Goal: Task Accomplishment & Management: Use online tool/utility

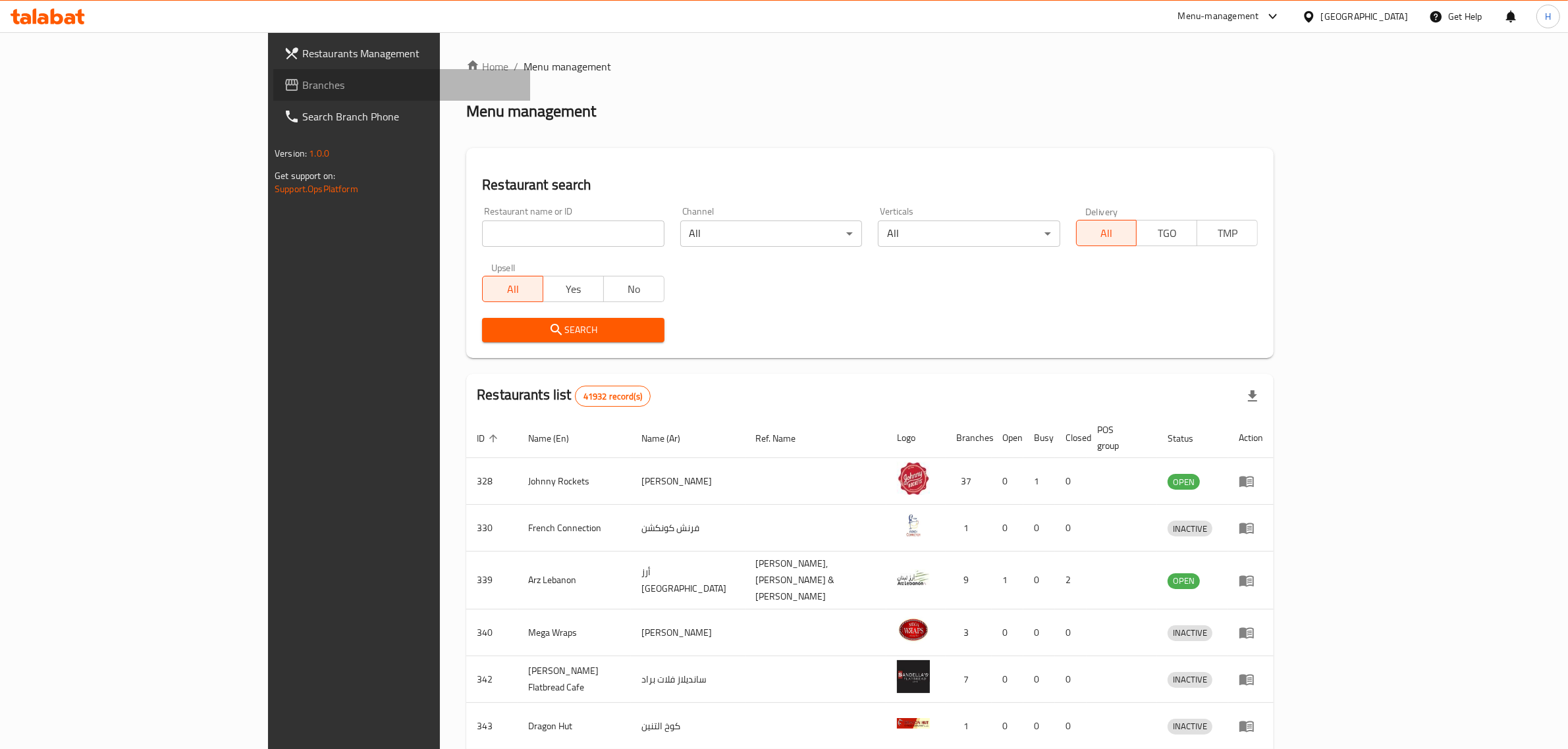
click at [302, 86] on span "Branches" at bounding box center [411, 85] width 218 height 16
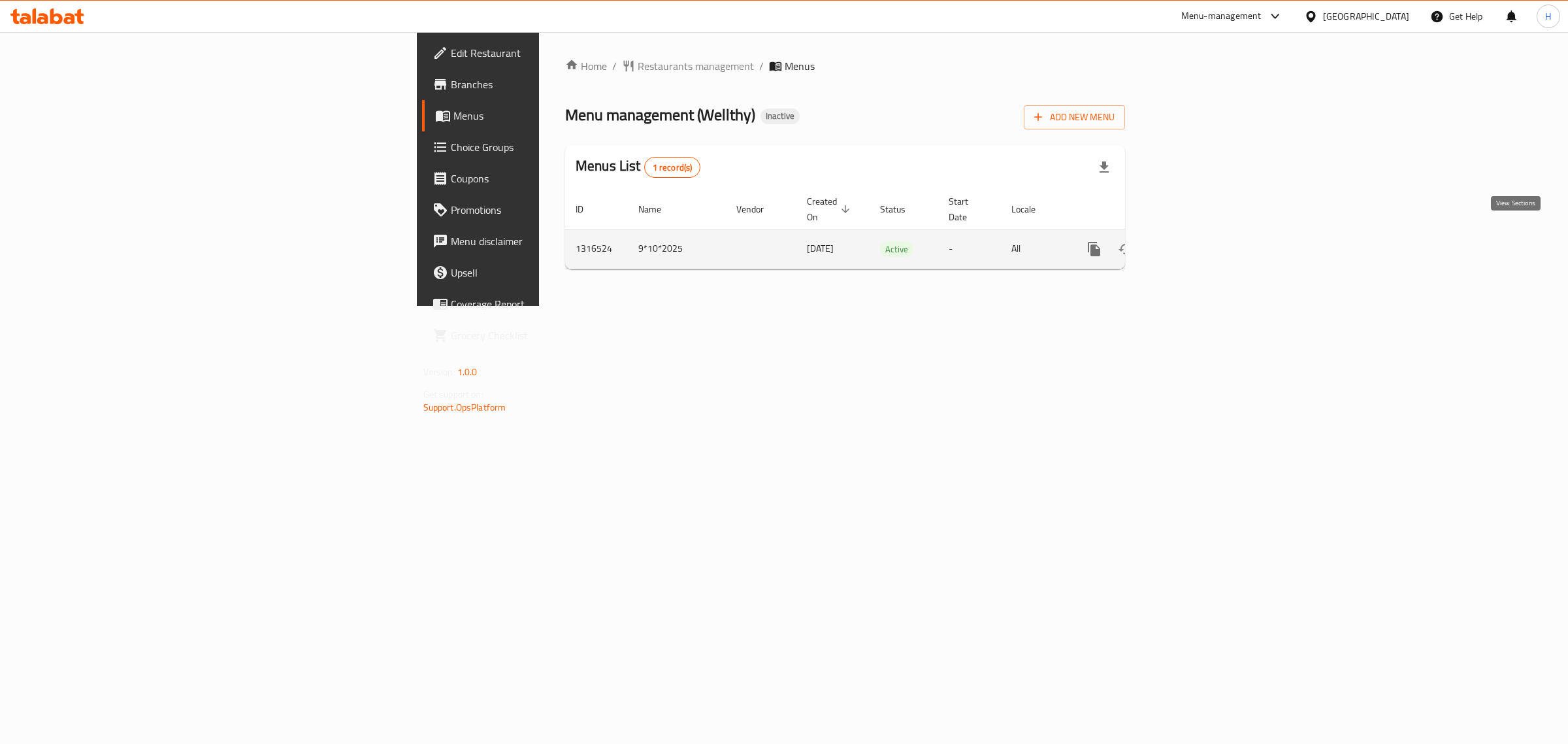
click at [1196, 241] on icon "enhanced table" at bounding box center [1188, 249] width 16 height 16
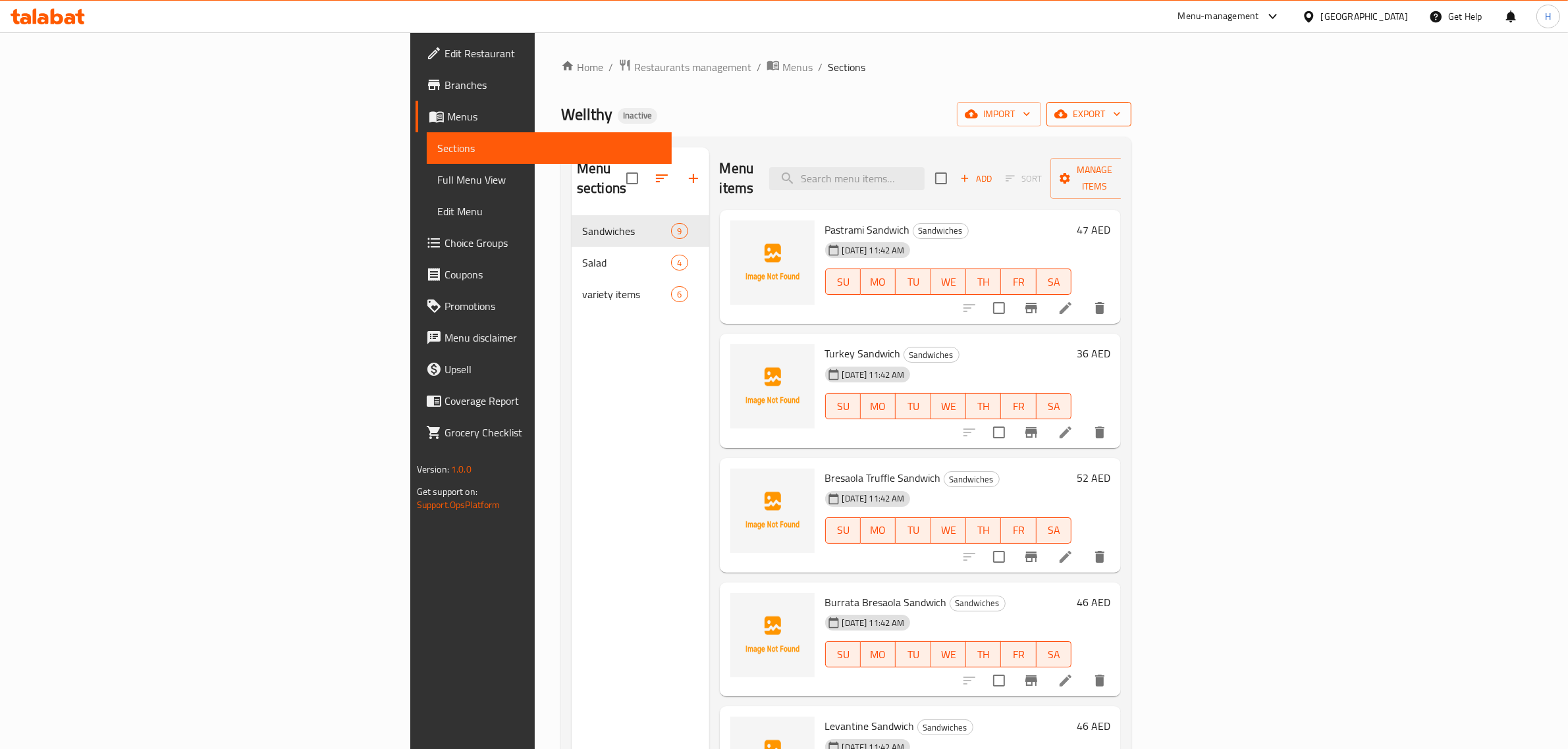
click at [1121, 115] on span "export" at bounding box center [1088, 113] width 64 height 17
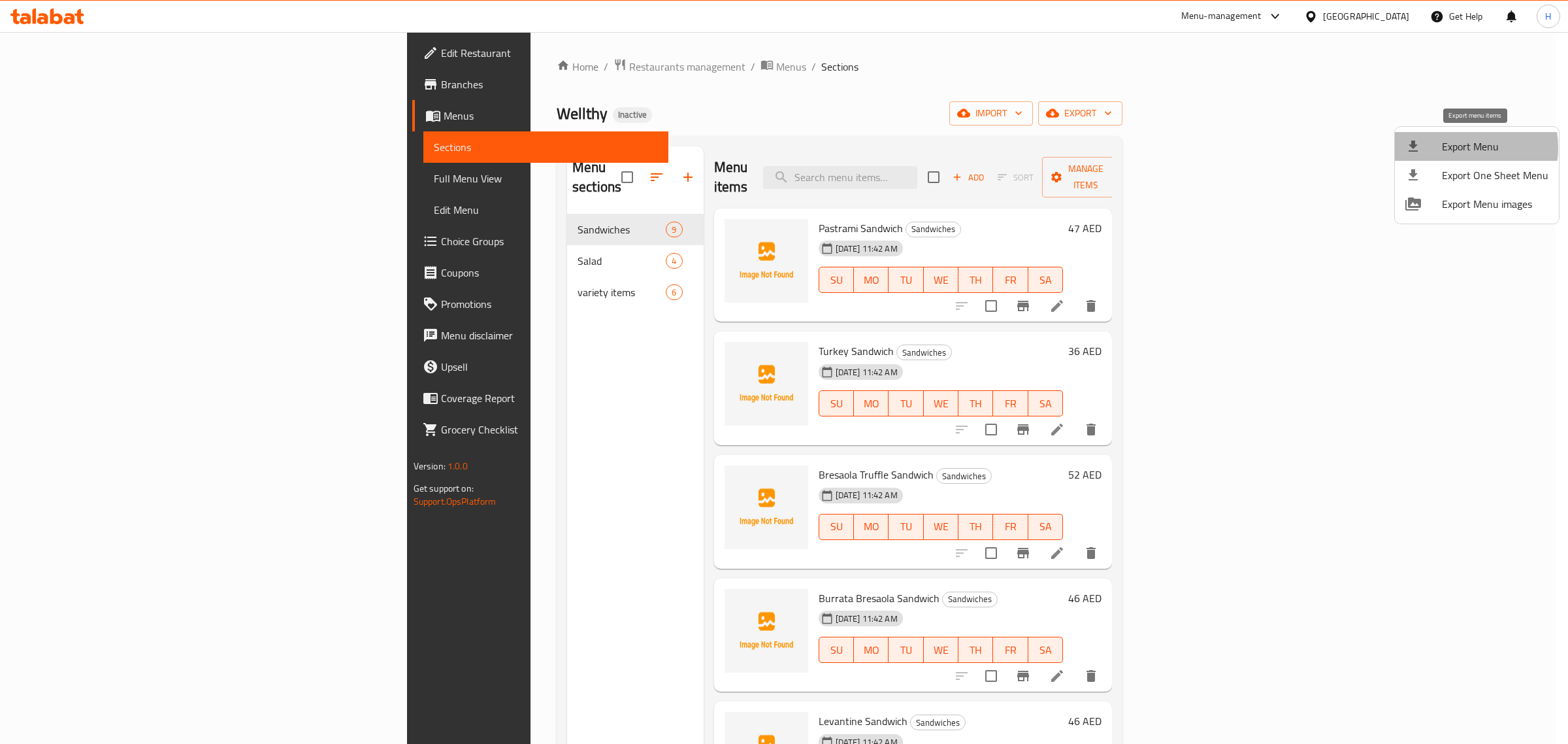
click at [1455, 147] on span "Export Menu" at bounding box center [1495, 147] width 107 height 16
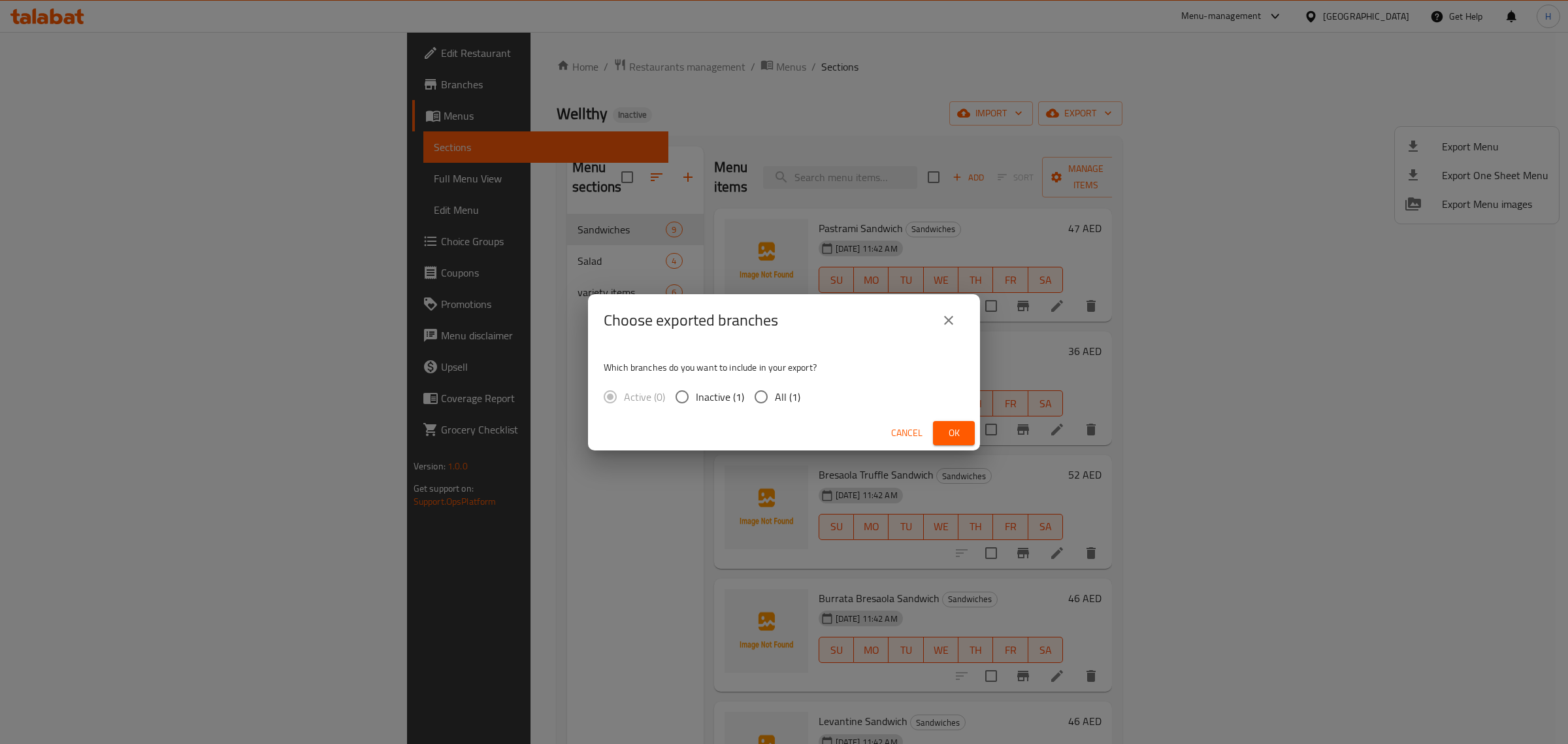
click at [758, 399] on input "All (1)" at bounding box center [761, 397] width 28 height 28
radio input "true"
click at [933, 429] on button "Ok" at bounding box center [953, 433] width 42 height 24
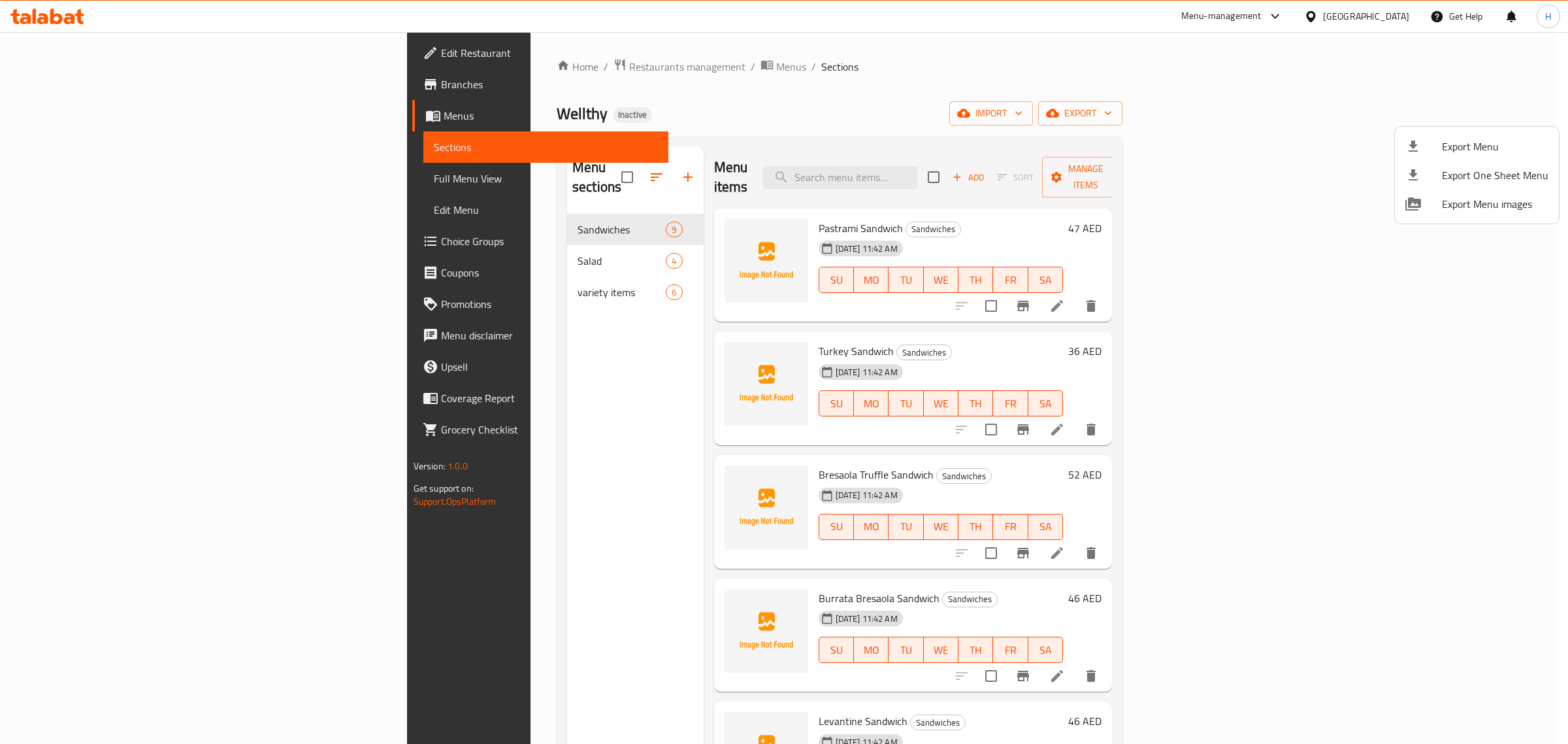
click at [76, 110] on div at bounding box center [784, 372] width 1568 height 744
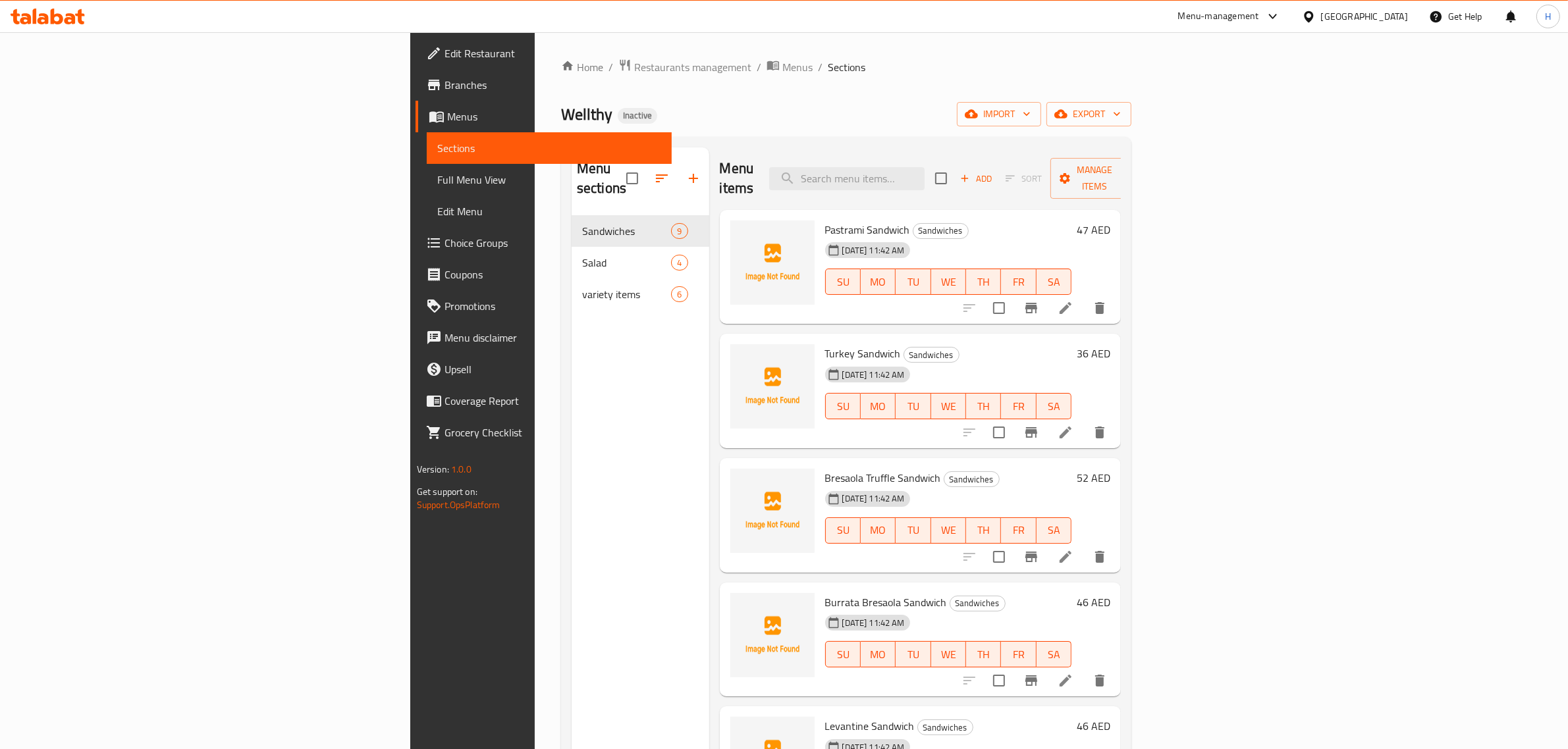
click at [447, 111] on span "Menus" at bounding box center [555, 116] width 215 height 16
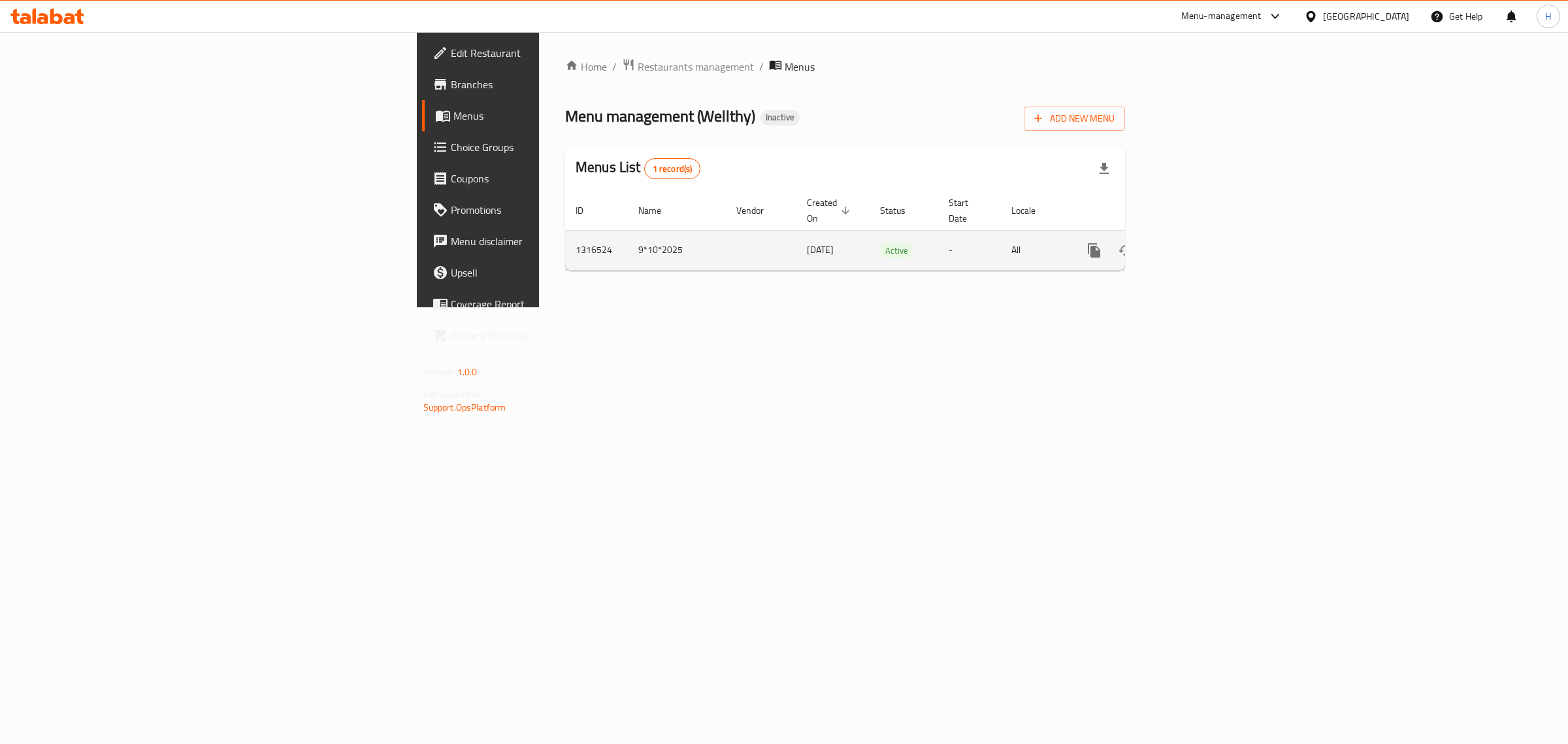
click at [1196, 243] on icon "enhanced table" at bounding box center [1188, 251] width 16 height 16
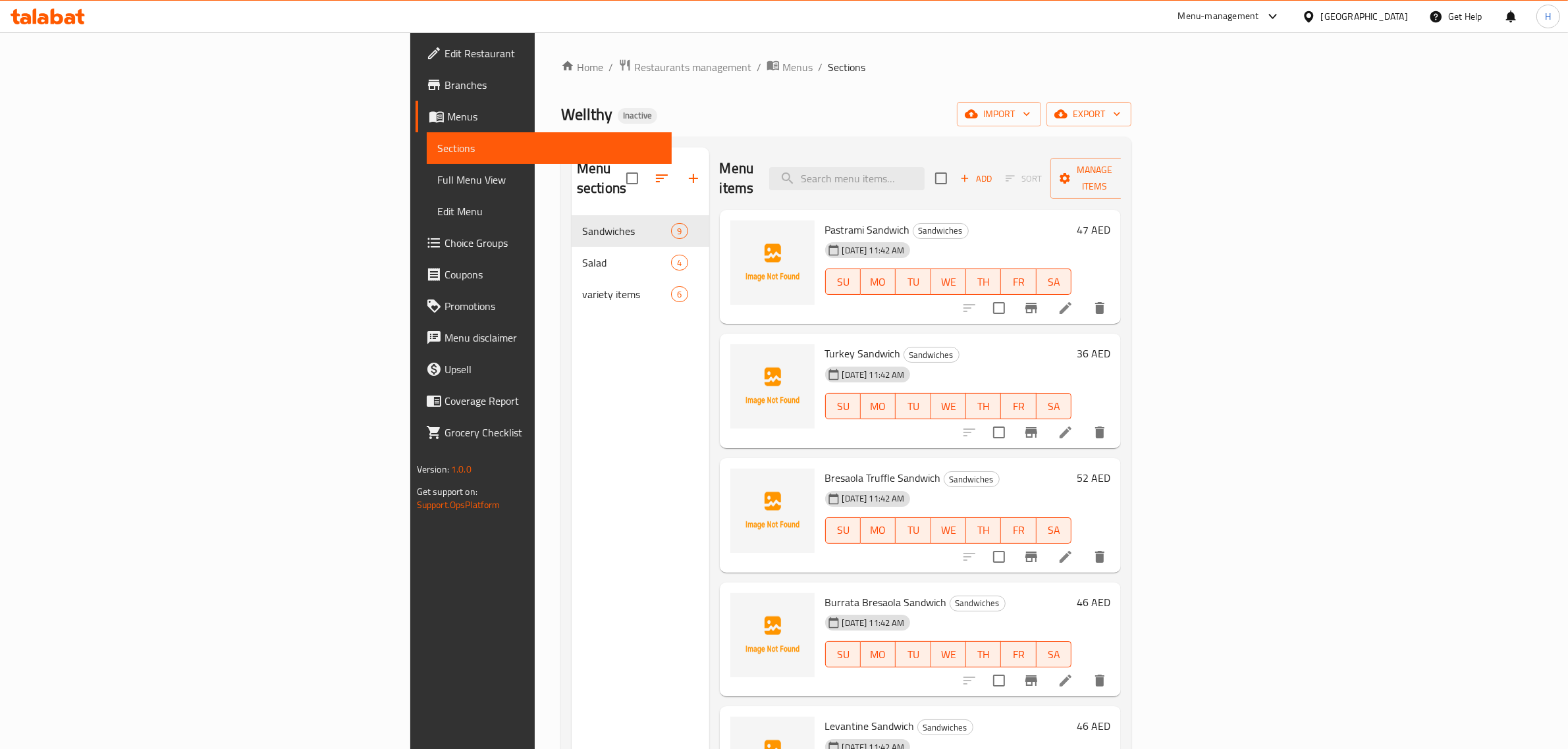
click at [447, 113] on span "Menus" at bounding box center [555, 116] width 215 height 16
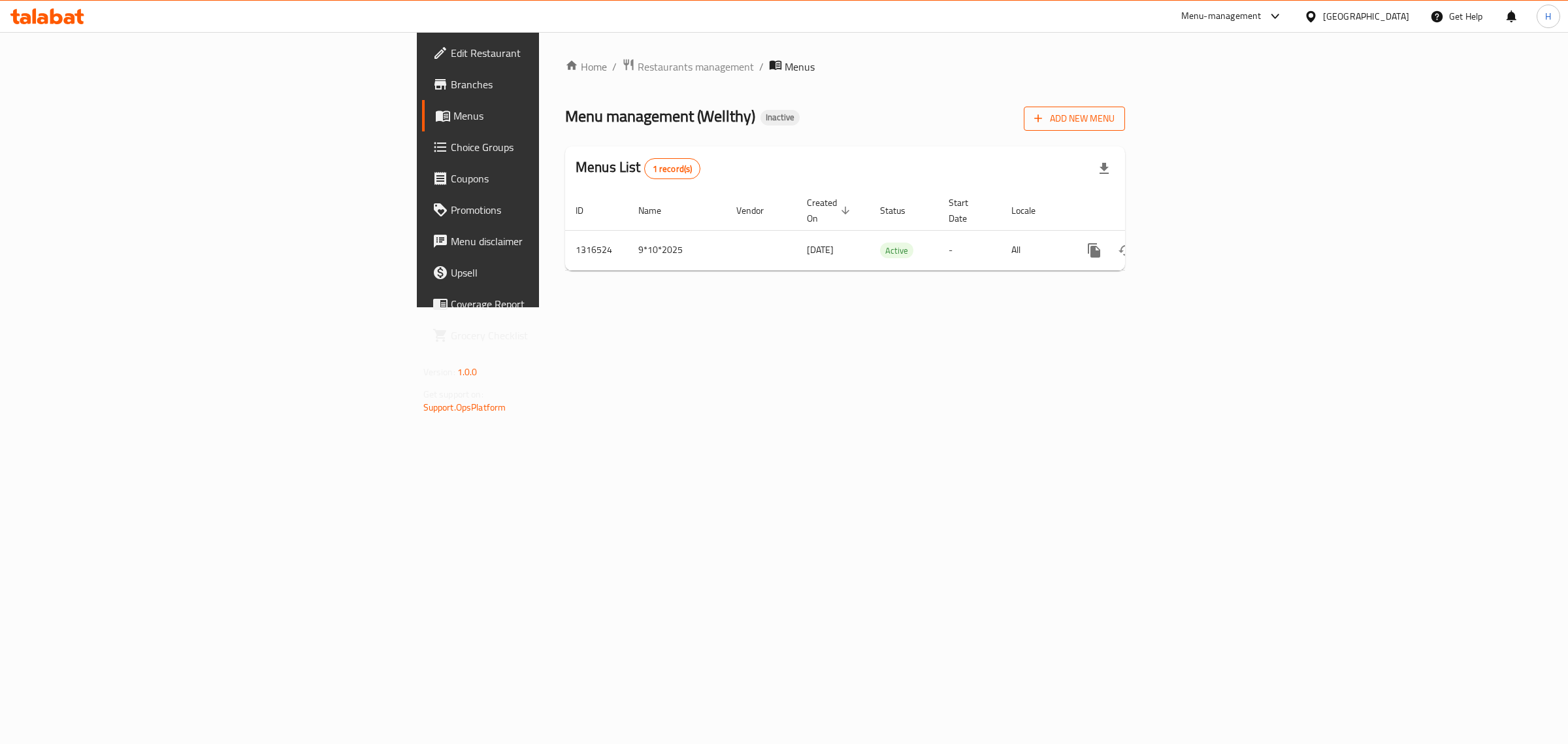
click at [1125, 116] on button "Add New Menu" at bounding box center [1074, 119] width 101 height 24
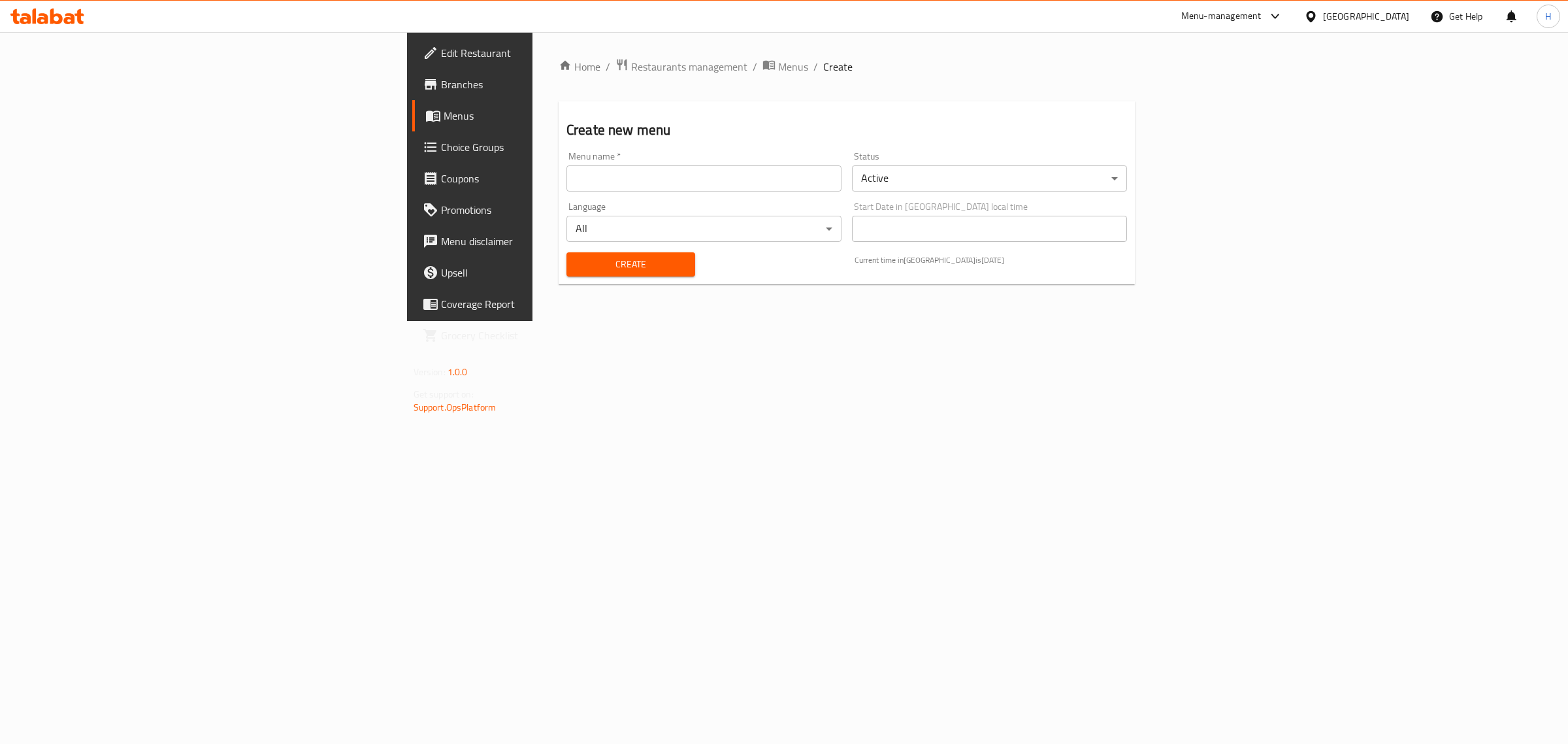
click at [567, 171] on input "text" at bounding box center [704, 179] width 275 height 26
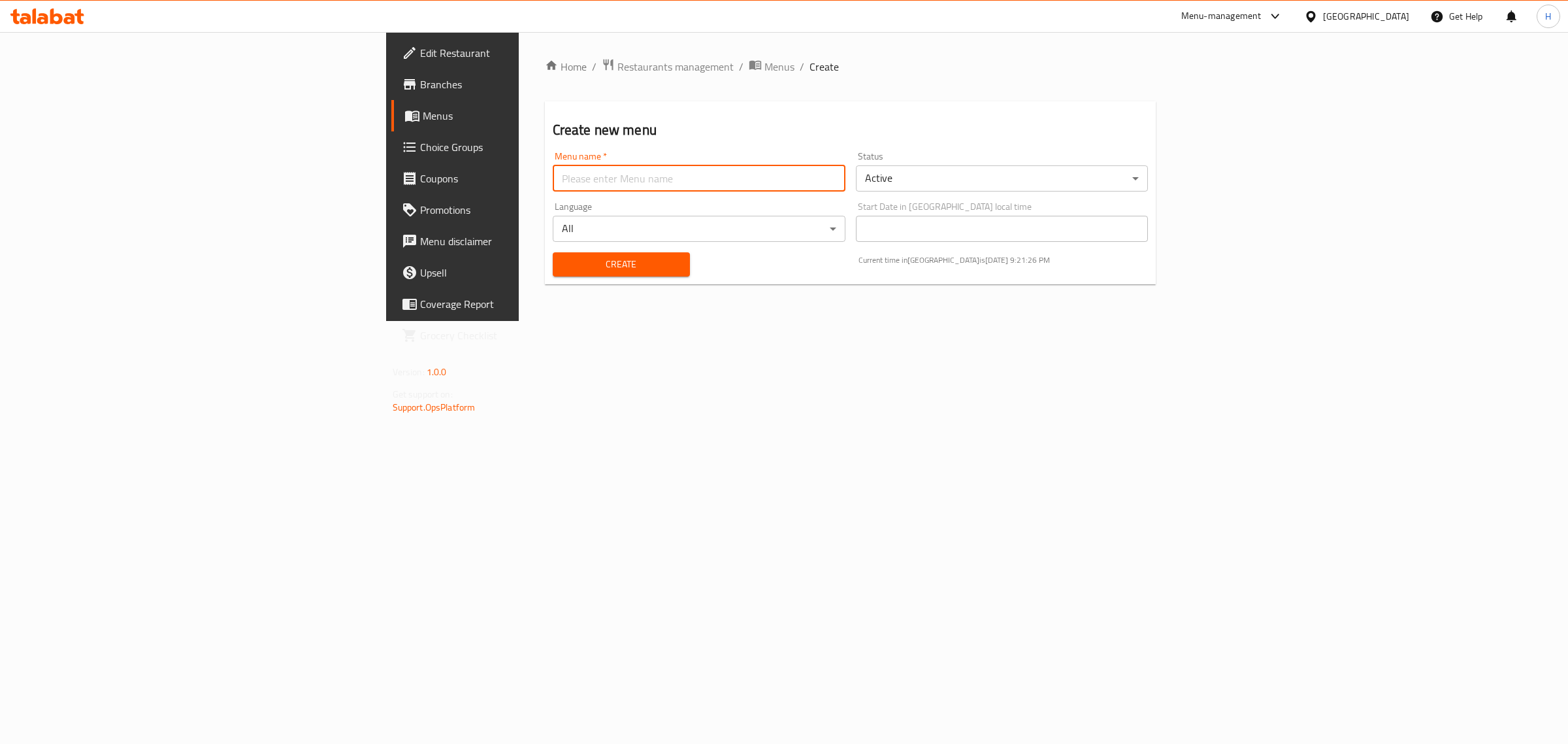
type input "new"
click at [563, 256] on span "Create" at bounding box center [621, 264] width 116 height 16
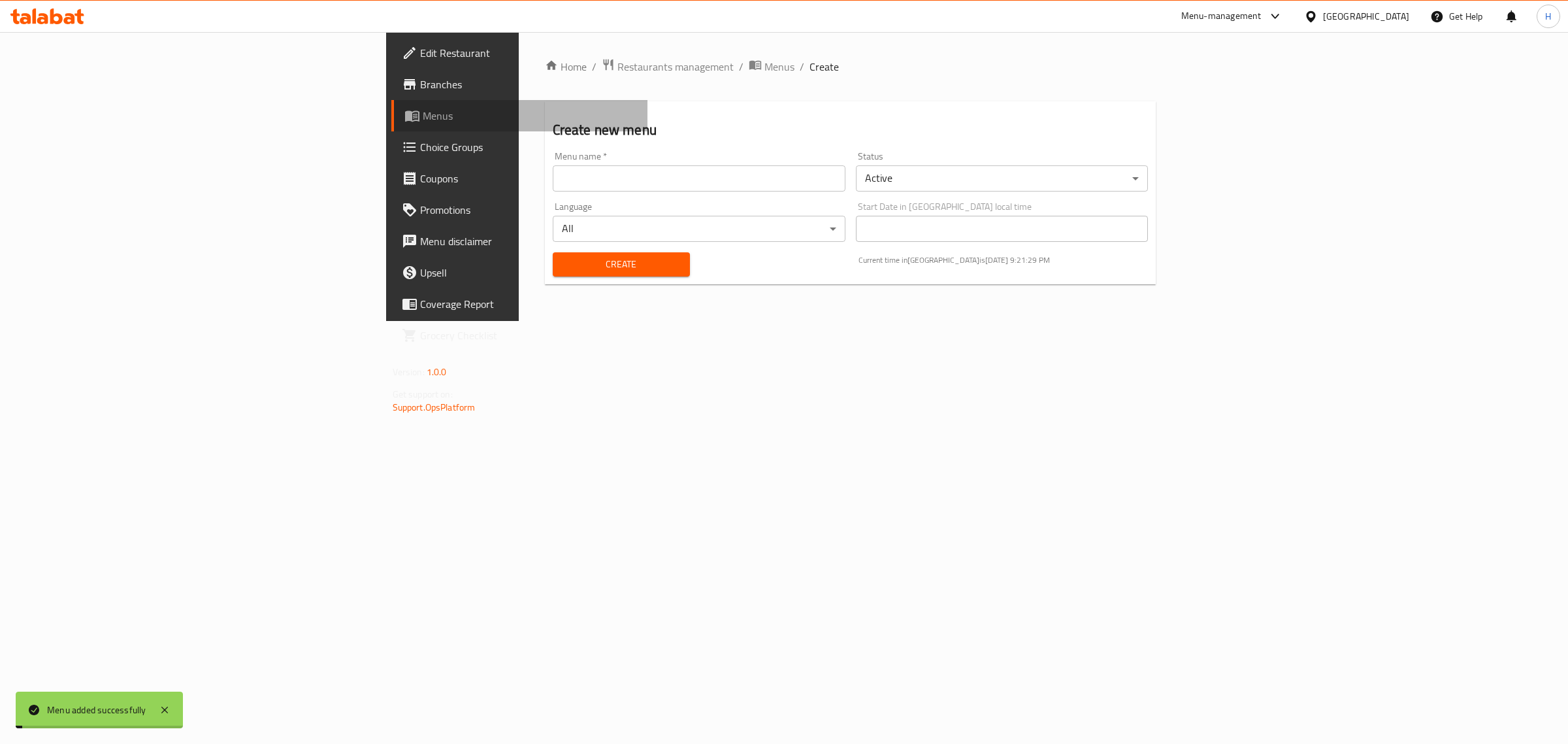
click at [423, 115] on span "Menus" at bounding box center [530, 115] width 215 height 16
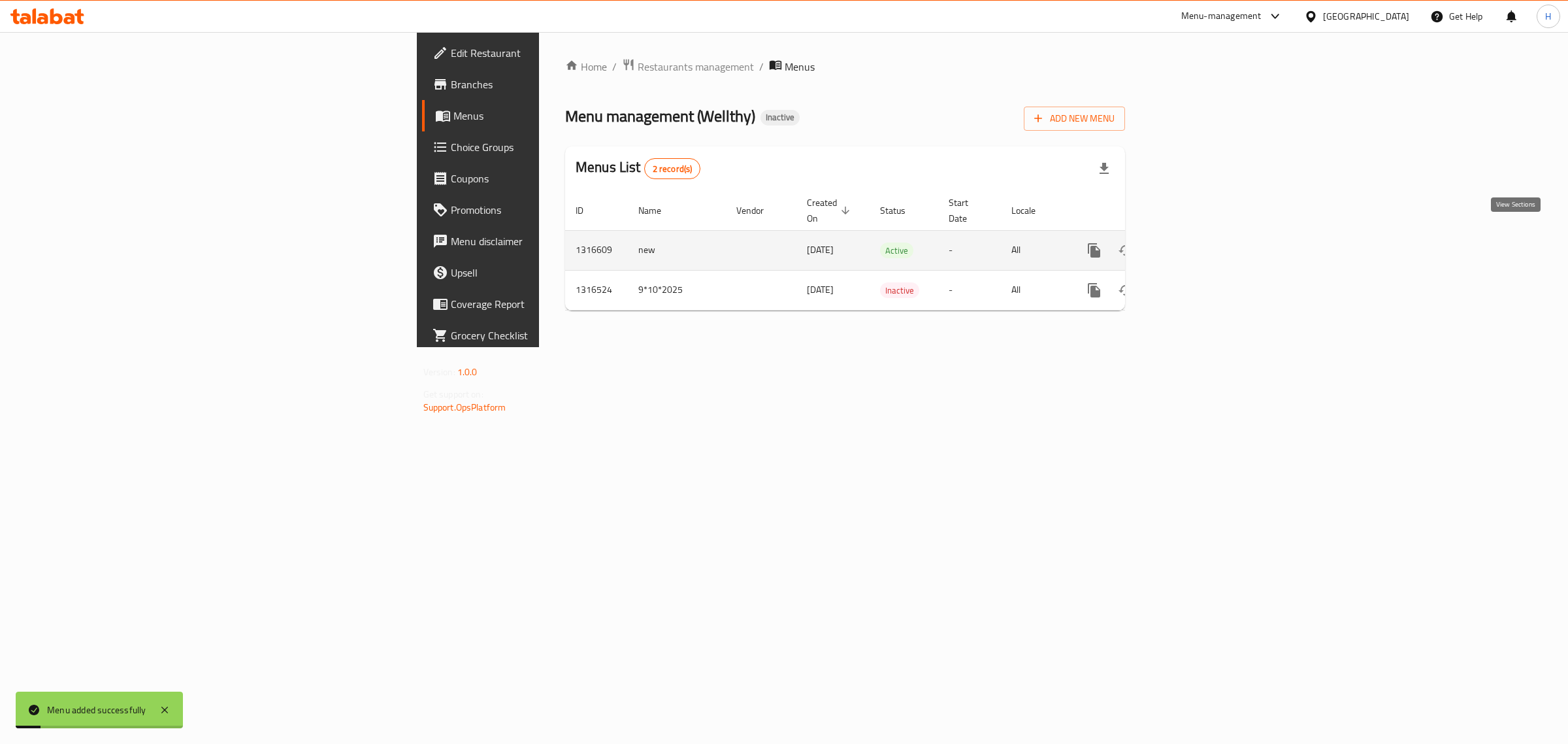
click at [1196, 243] on icon "enhanced table" at bounding box center [1188, 251] width 16 height 16
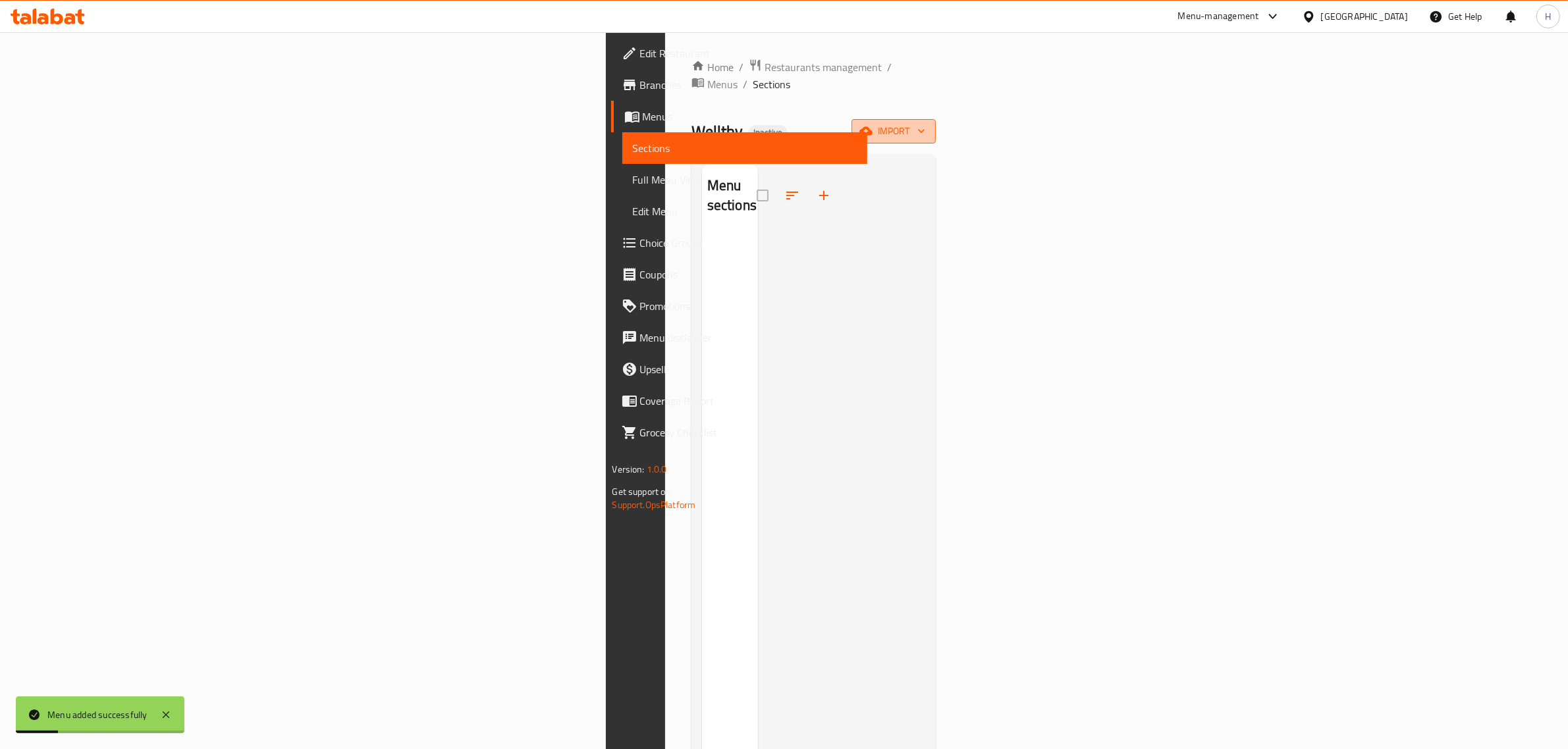
click at [925, 123] on span "import" at bounding box center [894, 131] width 63 height 17
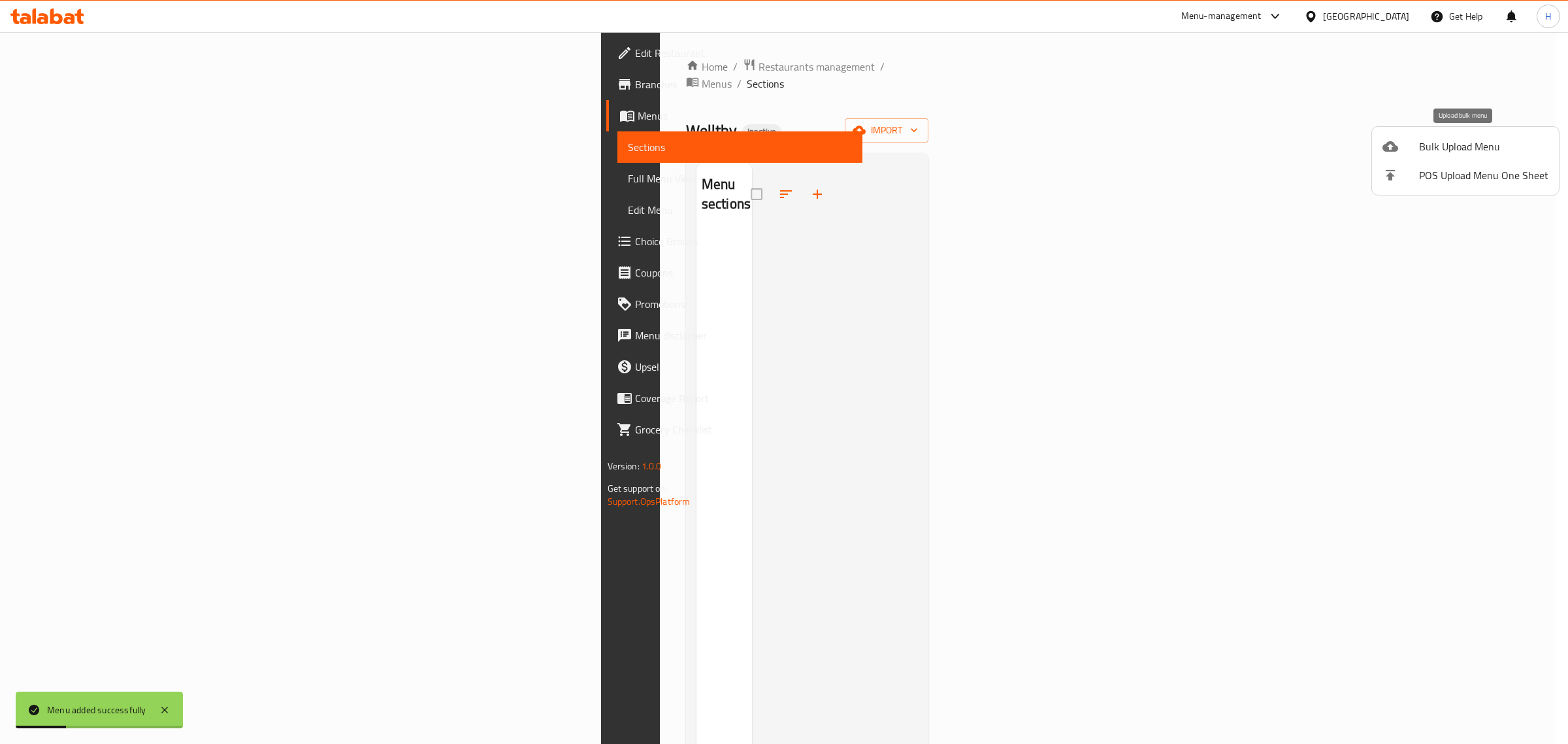
click at [1474, 153] on span "Bulk Upload Menu" at bounding box center [1483, 147] width 129 height 16
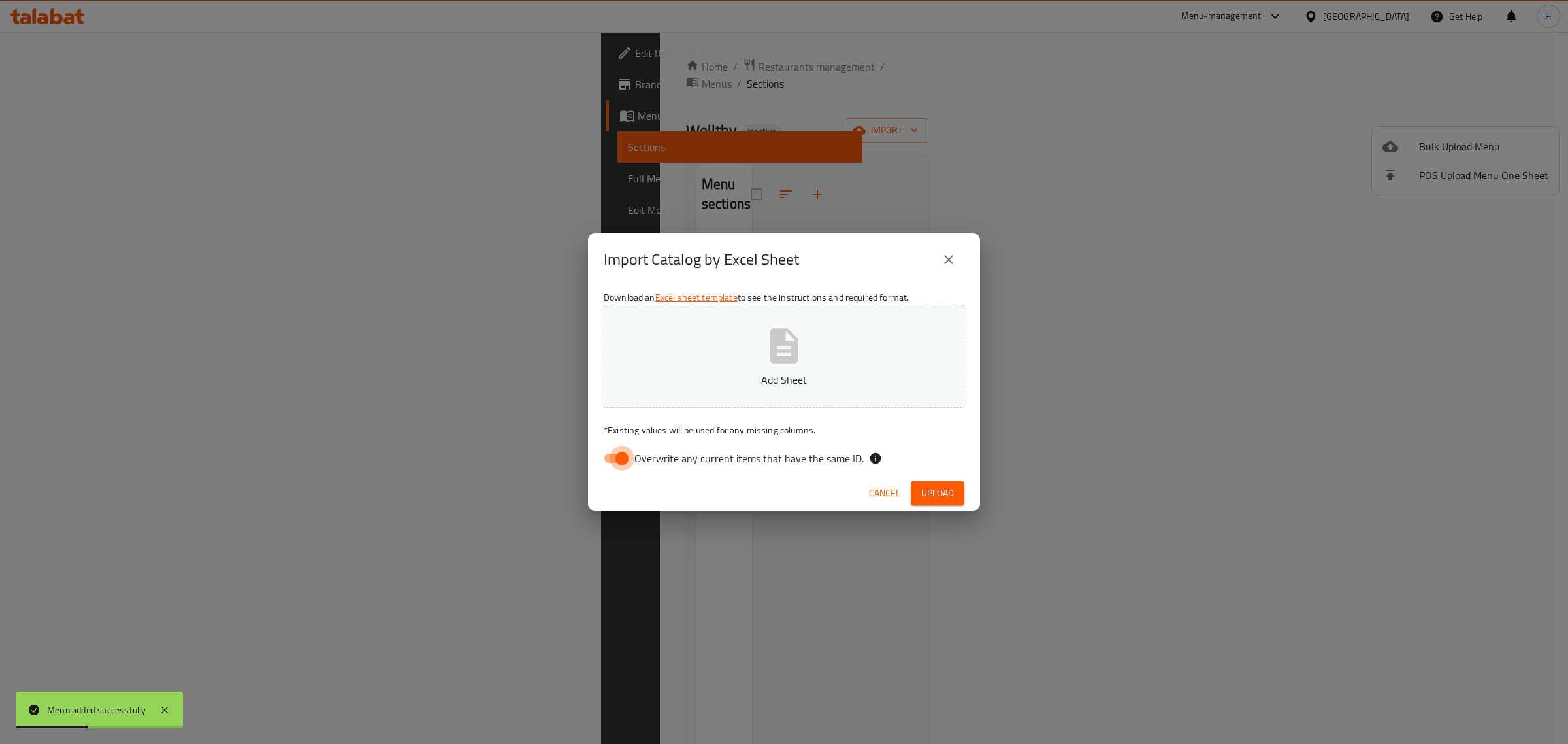
drag, startPoint x: 628, startPoint y: 445, endPoint x: 670, endPoint y: 393, distance: 66.8
click at [626, 446] on input "Overwrite any current items that have the same ID." at bounding box center [622, 458] width 75 height 25
checkbox input "false"
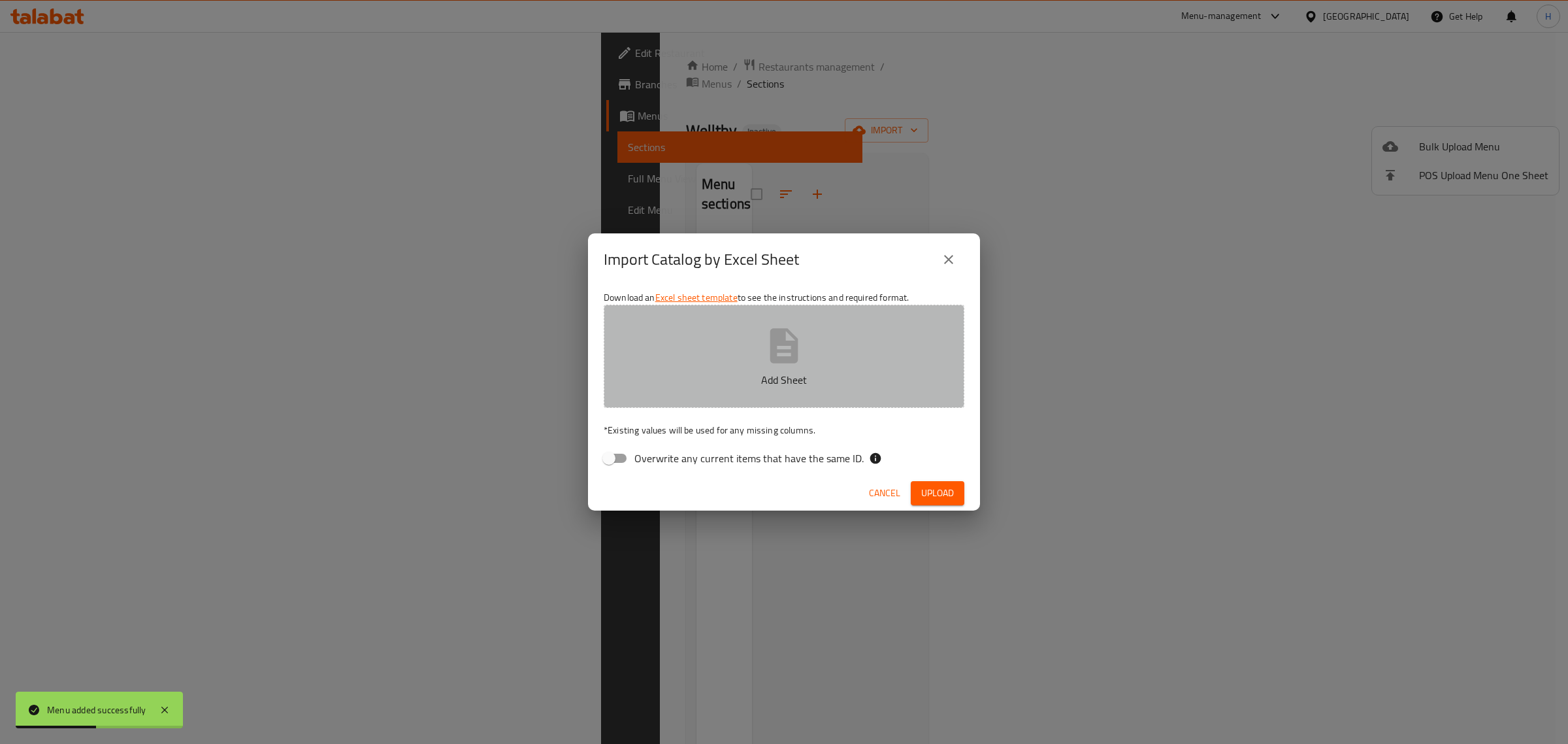
click at [701, 352] on button "Add Sheet" at bounding box center [784, 356] width 361 height 103
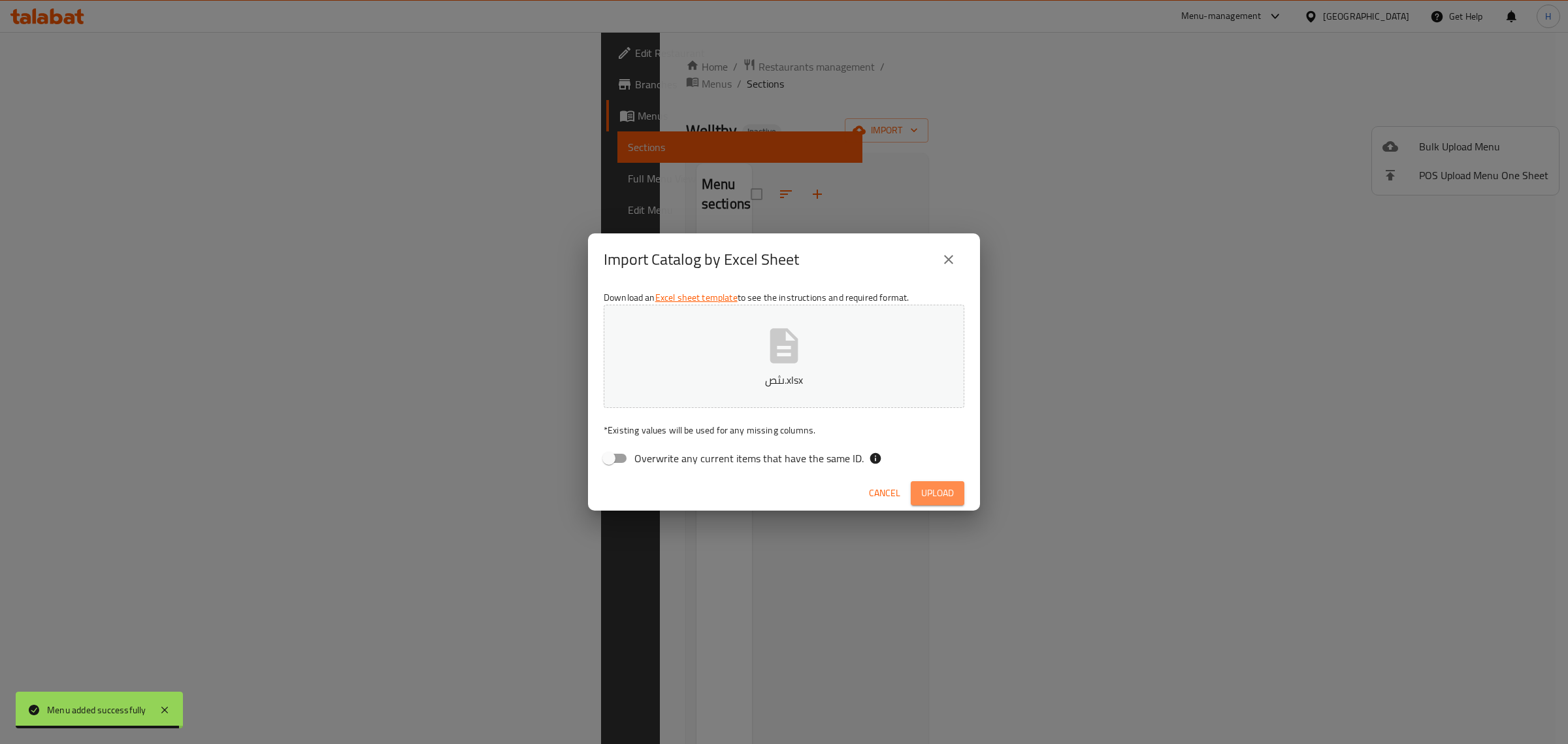
click at [958, 498] on button "Upload" at bounding box center [938, 493] width 54 height 24
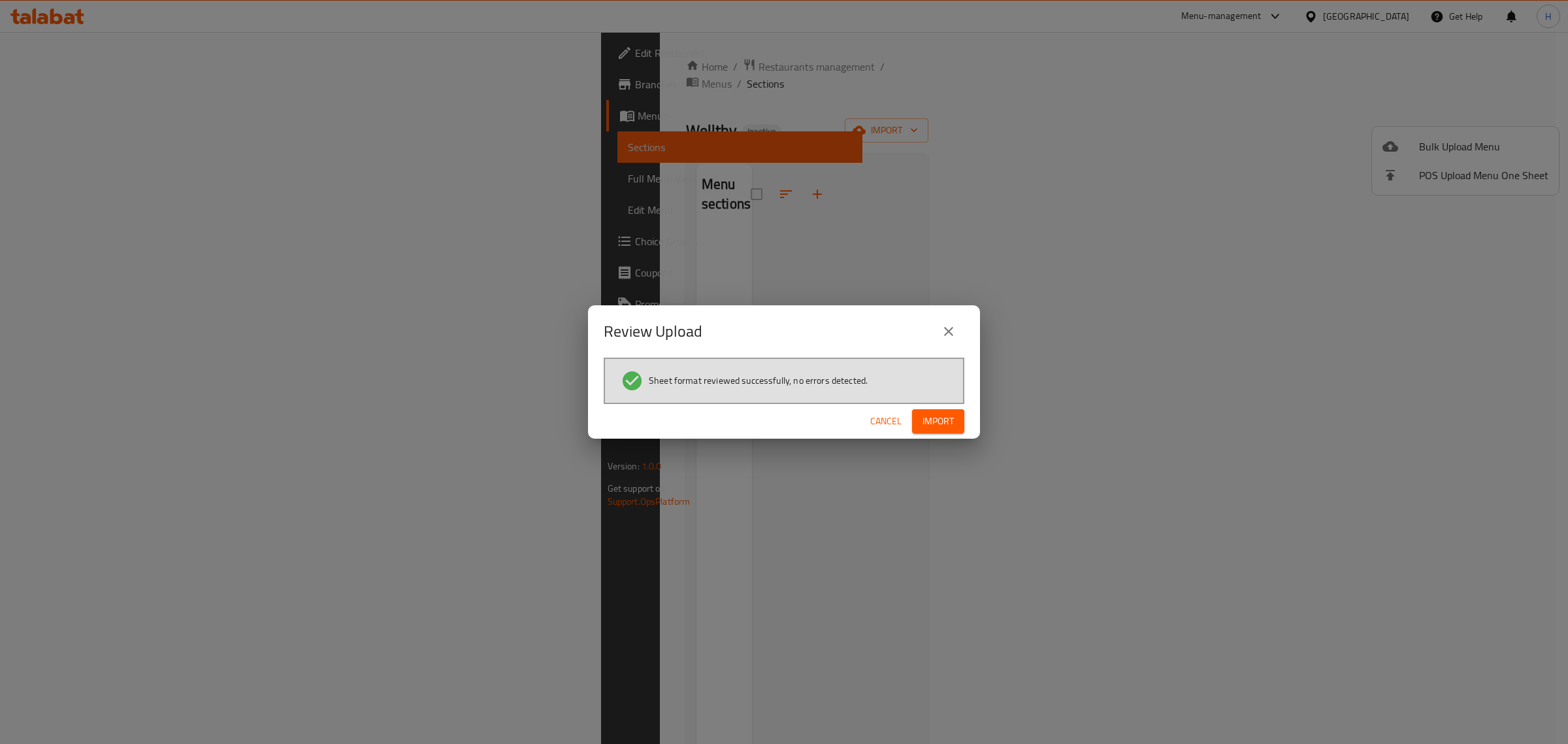
click at [954, 428] on span "Import" at bounding box center [938, 421] width 31 height 16
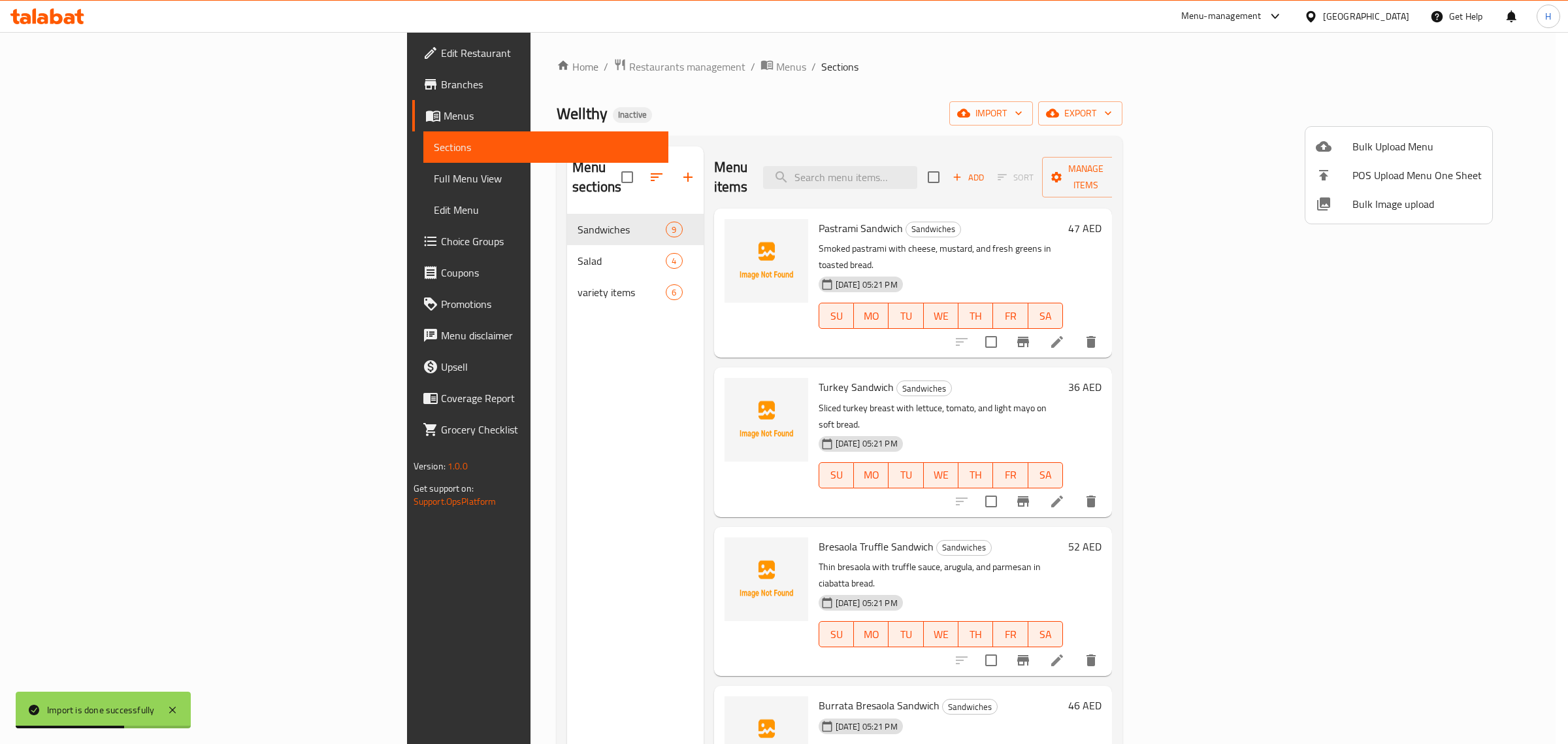
click at [171, 183] on div at bounding box center [784, 372] width 1568 height 744
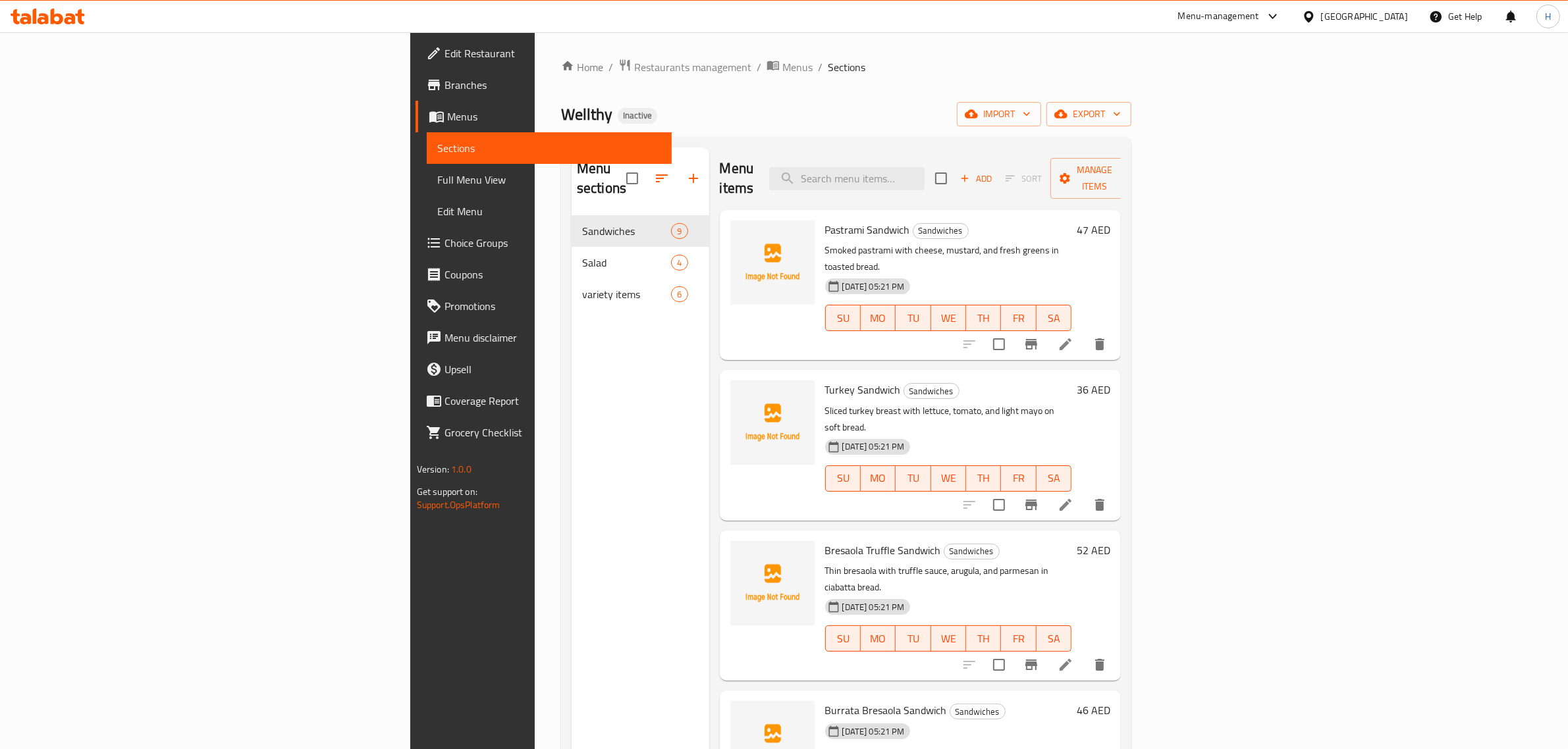
click at [438, 178] on span "Full Menu View" at bounding box center [549, 180] width 224 height 16
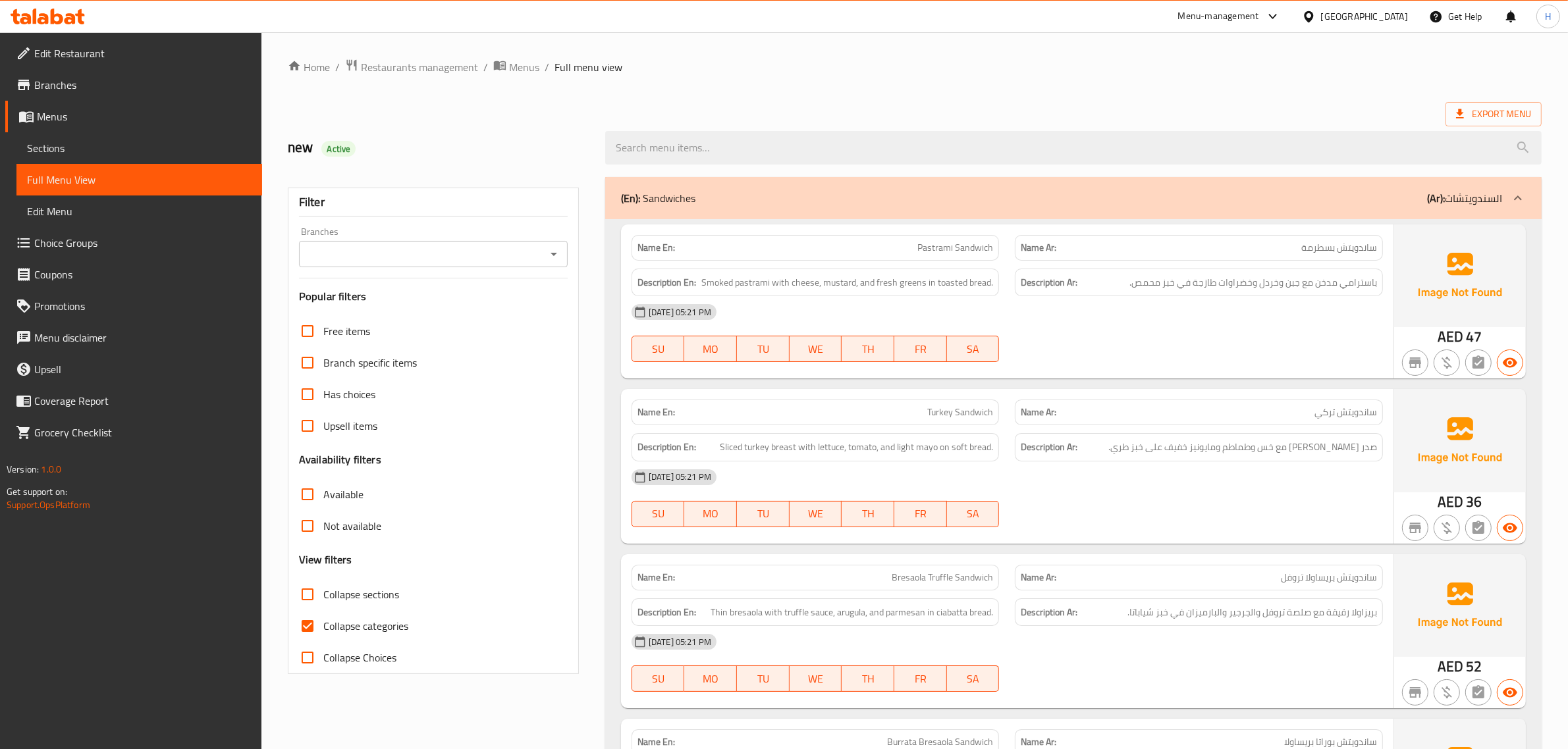
click at [343, 618] on span "Collapse categories" at bounding box center [365, 626] width 85 height 16
click at [323, 616] on input "Collapse categories" at bounding box center [307, 626] width 31 height 31
checkbox input "false"
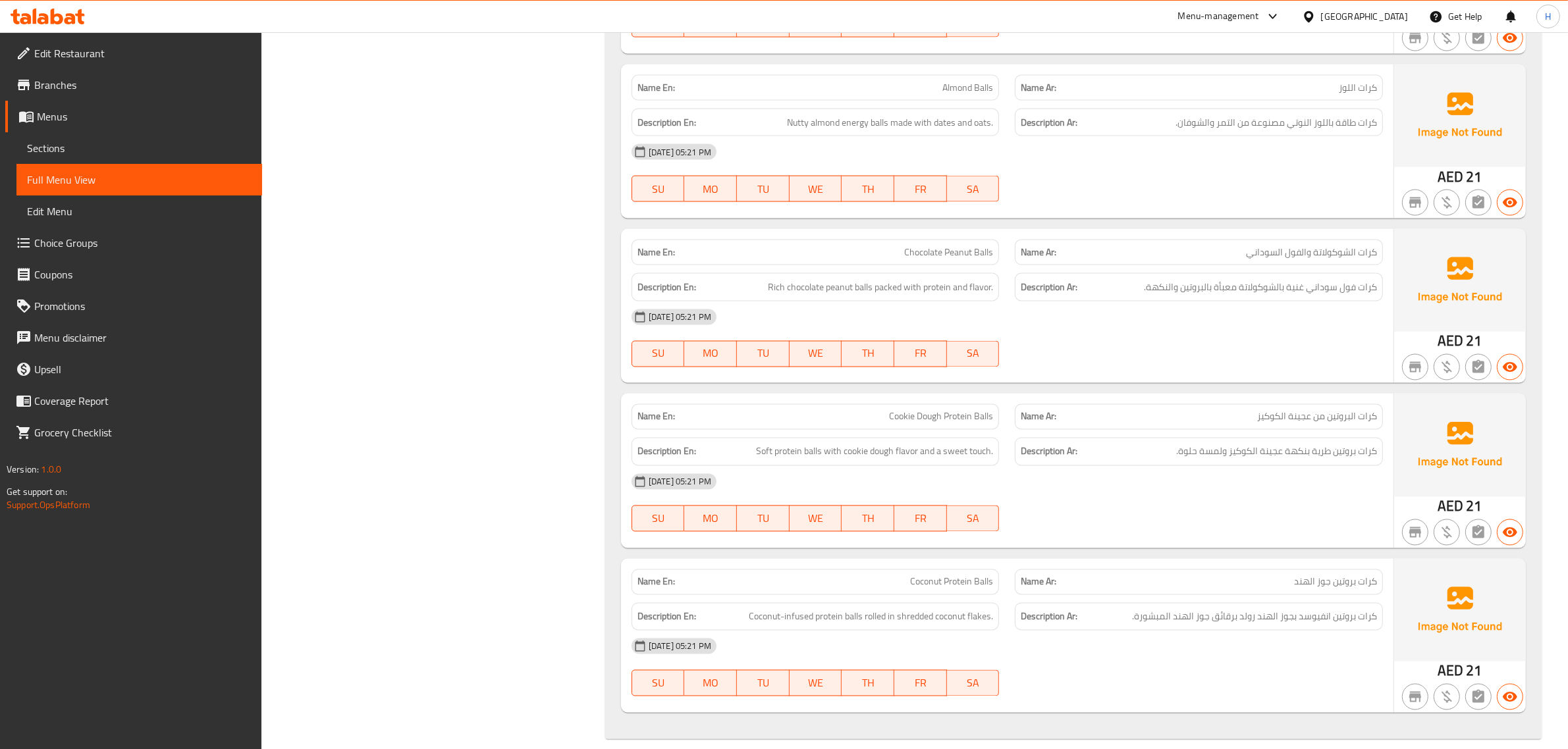
scroll to position [2794, 0]
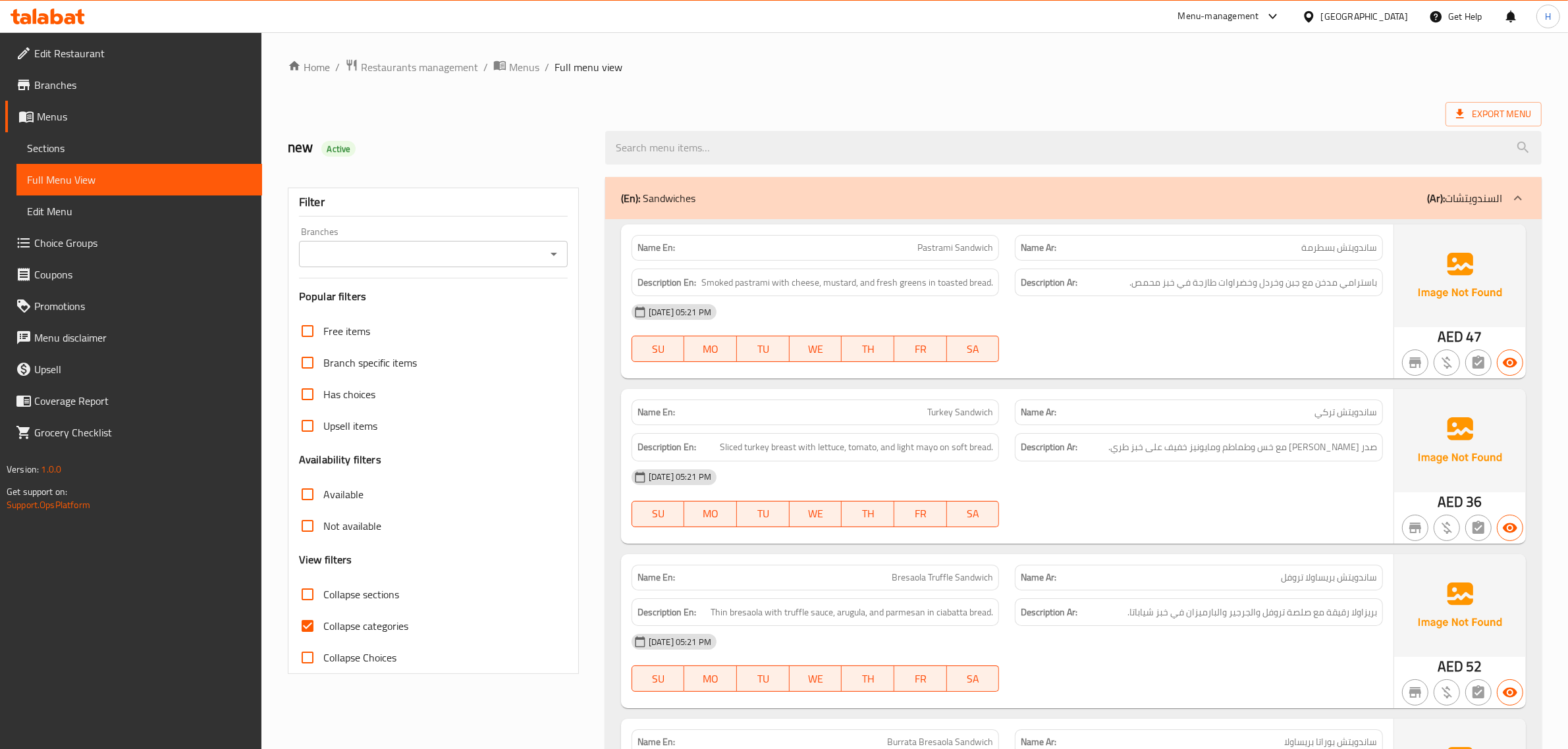
click at [335, 629] on span "Collapse categories" at bounding box center [365, 626] width 85 height 16
click at [323, 629] on input "Collapse categories" at bounding box center [307, 626] width 31 height 31
checkbox input "false"
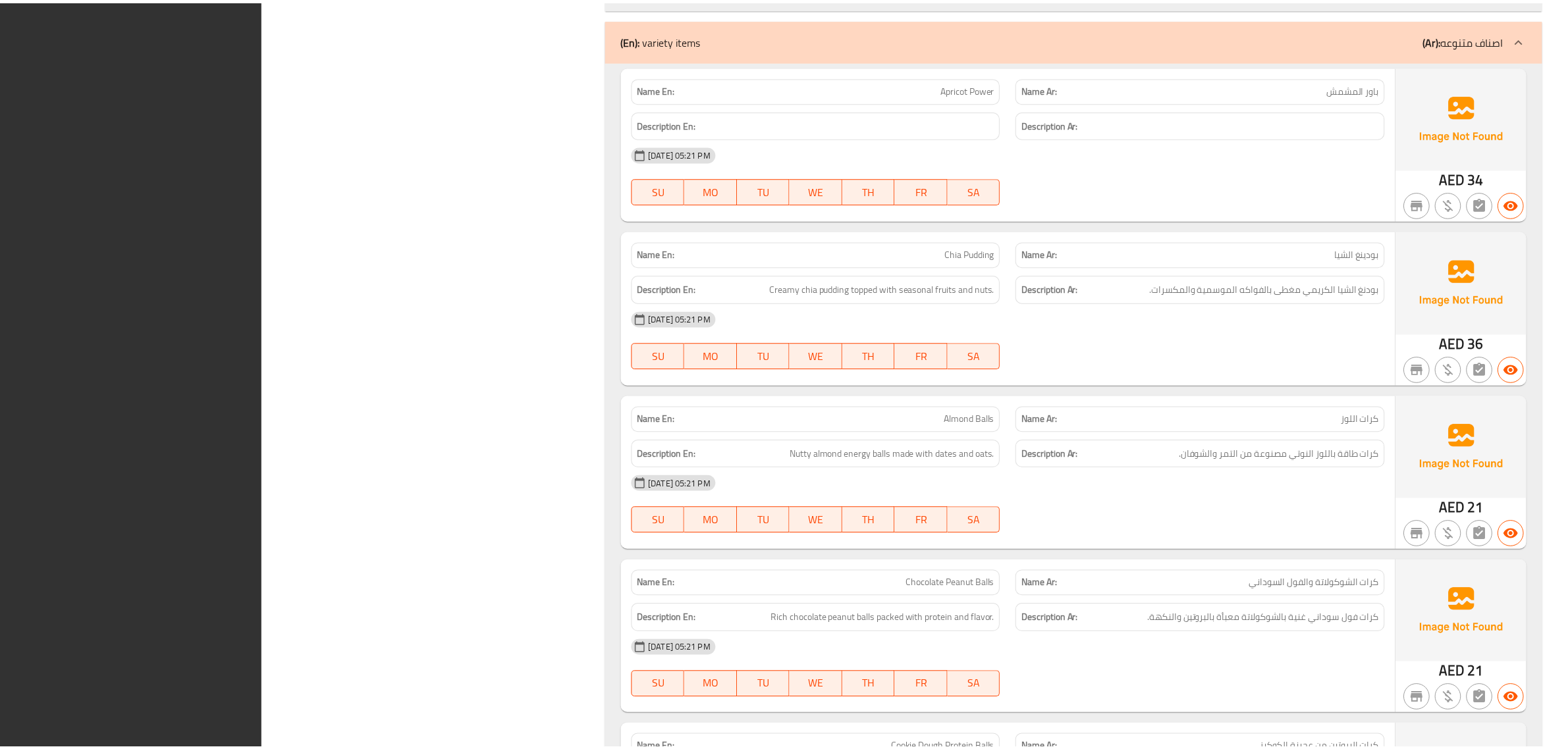
scroll to position [2794, 0]
